Goal: Task Accomplishment & Management: Complete application form

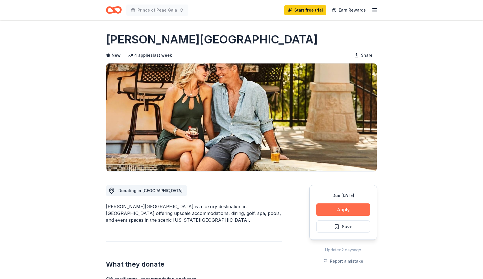
click at [337, 209] on button "Apply" at bounding box center [343, 210] width 54 height 12
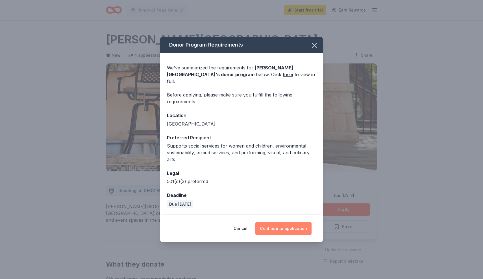
click at [274, 225] on button "Continue to application" at bounding box center [283, 229] width 56 height 14
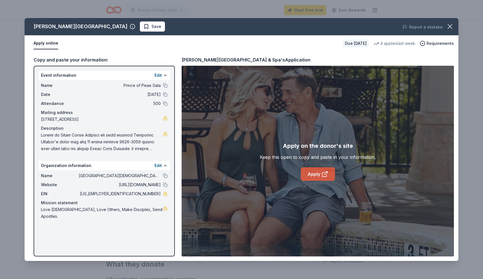
click at [322, 175] on icon at bounding box center [324, 175] width 4 height 4
click at [315, 176] on link "Apply" at bounding box center [318, 174] width 34 height 14
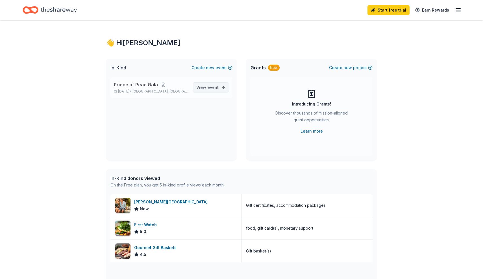
click at [201, 85] on span "View event" at bounding box center [207, 87] width 22 height 7
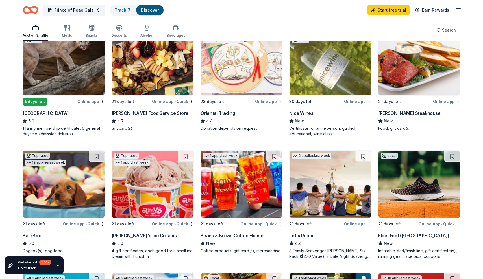
scroll to position [75, 0]
